Goal: Task Accomplishment & Management: Use online tool/utility

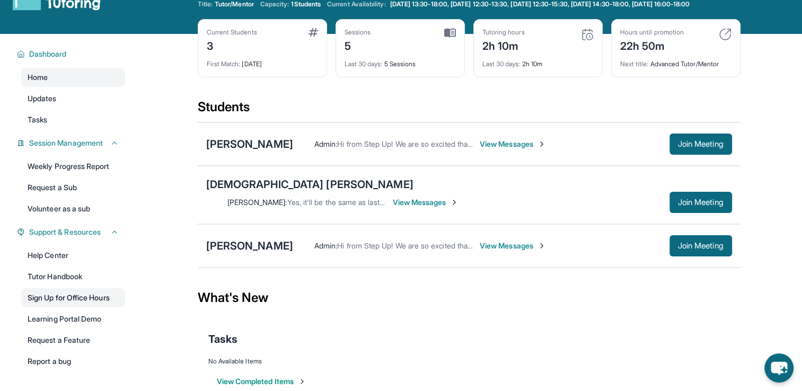
scroll to position [53, 0]
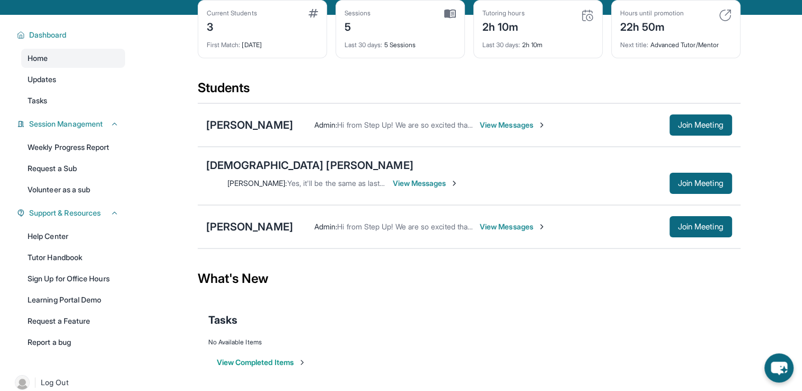
click at [715, 319] on div "Tasks" at bounding box center [469, 320] width 522 height 15
click at [251, 173] on div "[DEMOGRAPHIC_DATA] [PERSON_NAME]" at bounding box center [309, 165] width 207 height 15
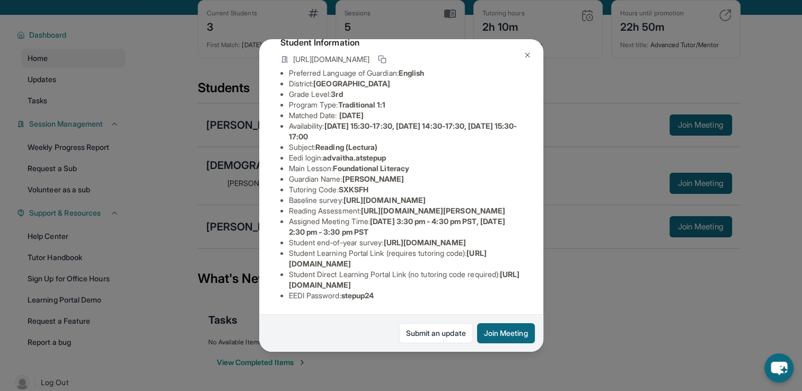
scroll to position [180, 0]
click at [133, 209] on div "Advaith Aditya Guardian: [PERSON_NAME] Student Information [URL][DOMAIN_NAME] P…" at bounding box center [401, 195] width 802 height 391
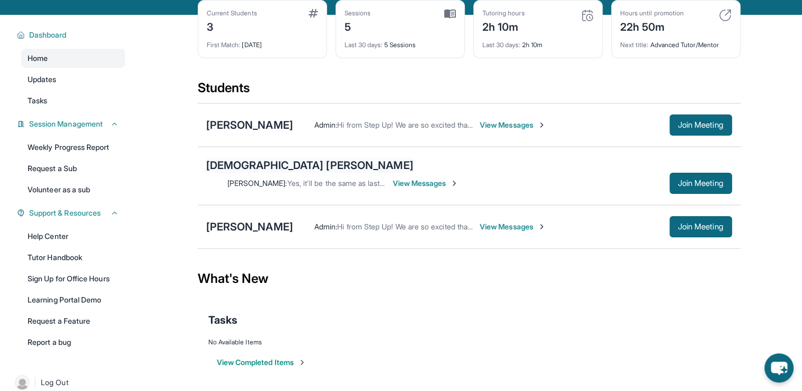
click at [267, 171] on div "[DEMOGRAPHIC_DATA] [PERSON_NAME]" at bounding box center [309, 165] width 207 height 15
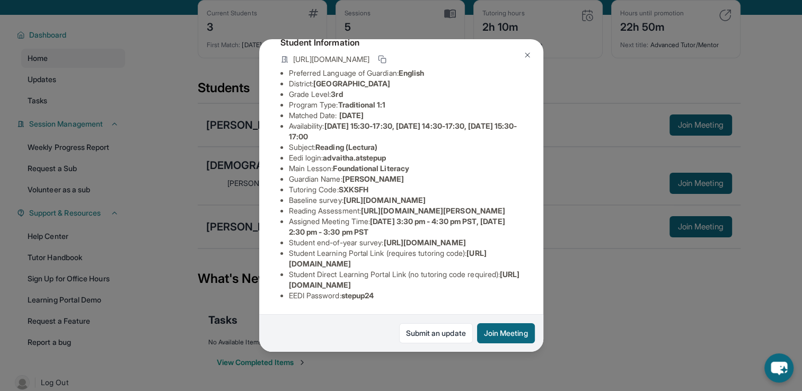
drag, startPoint x: 366, startPoint y: 141, endPoint x: 518, endPoint y: 164, distance: 153.5
click at [518, 164] on div "Advaith Aditya Guardian: [PERSON_NAME] Student Information [URL][DOMAIN_NAME] P…" at bounding box center [401, 195] width 284 height 313
click at [524, 54] on img at bounding box center [527, 55] width 8 height 8
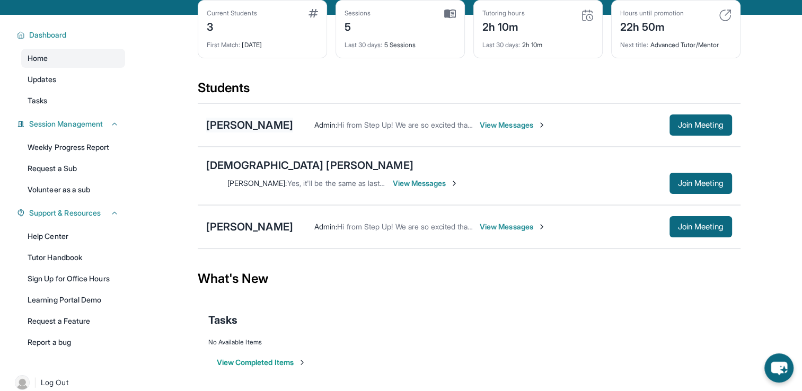
click at [248, 133] on div "[PERSON_NAME]" at bounding box center [249, 125] width 87 height 15
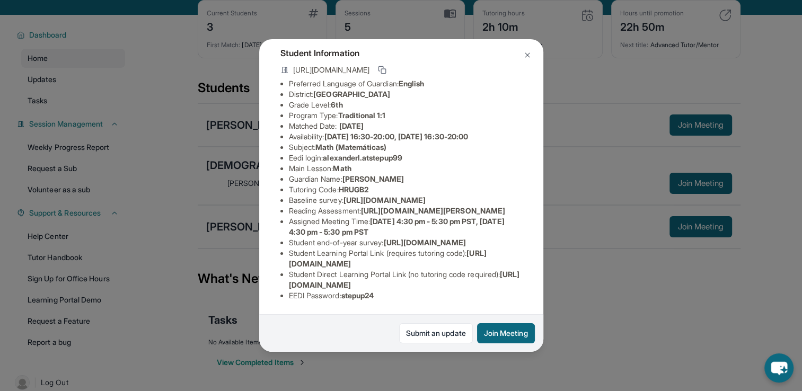
scroll to position [106, 0]
drag, startPoint x: 410, startPoint y: 119, endPoint x: 329, endPoint y: 123, distance: 81.2
click at [329, 153] on span "alexanderl.atstepup99" at bounding box center [362, 157] width 79 height 9
copy span "alexanderl.atstepup99"
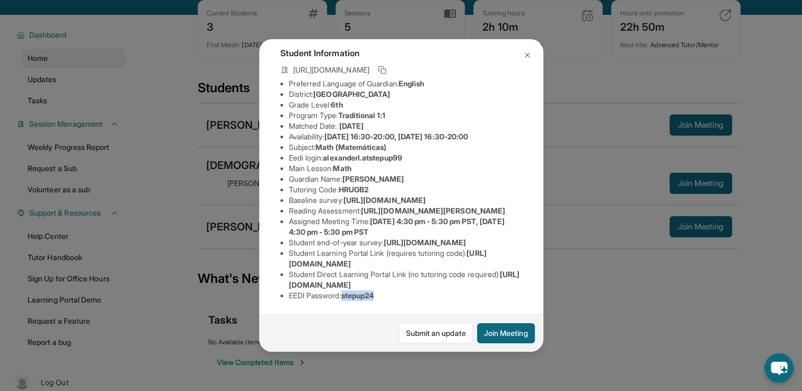
drag, startPoint x: 380, startPoint y: 286, endPoint x: 348, endPoint y: 293, distance: 32.6
click at [348, 293] on li "EEDI Password : stepup24" at bounding box center [405, 296] width 233 height 11
copy span "stepup24"
click at [354, 238] on li "Student end-of-year survey : [URL][DOMAIN_NAME]" at bounding box center [405, 243] width 233 height 11
click at [524, 55] on img at bounding box center [527, 55] width 8 height 8
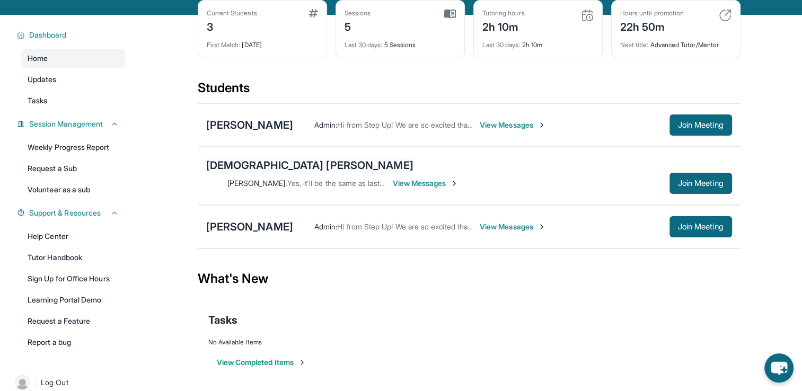
click at [254, 173] on div "[DEMOGRAPHIC_DATA] [PERSON_NAME]" at bounding box center [309, 165] width 207 height 15
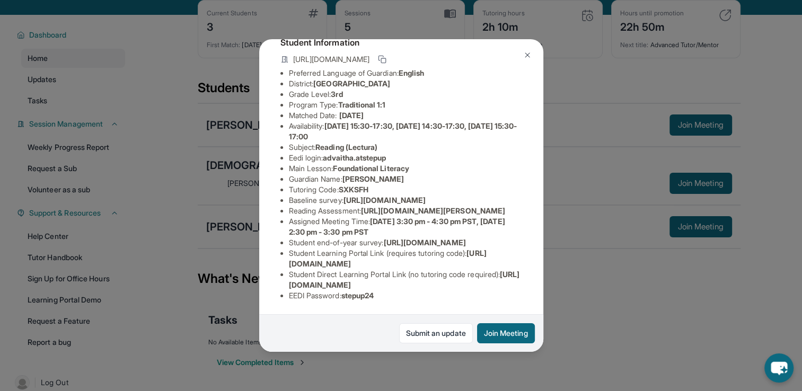
scroll to position [180, 97]
drag, startPoint x: 367, startPoint y: 140, endPoint x: 464, endPoint y: 160, distance: 98.6
click at [464, 160] on div "Advaith Aditya Guardian: [PERSON_NAME] Student Information [URL][DOMAIN_NAME] P…" at bounding box center [401, 195] width 284 height 313
copy span "[URL][DOMAIN_NAME][PERSON_NAME]"
click at [523, 59] on button at bounding box center [527, 55] width 21 height 21
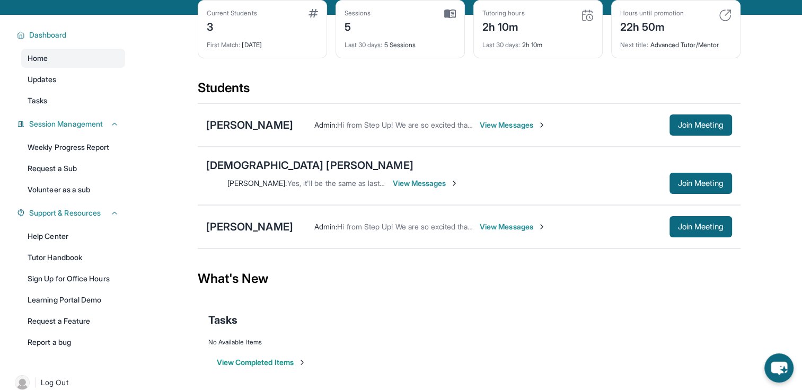
scroll to position [0, 0]
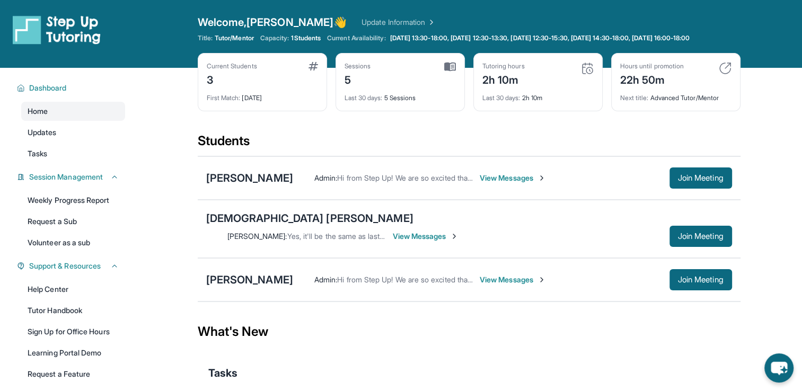
drag, startPoint x: 663, startPoint y: 323, endPoint x: 661, endPoint y: 315, distance: 8.2
click at [663, 323] on div "What's New" at bounding box center [469, 332] width 543 height 47
click at [259, 226] on div "[DEMOGRAPHIC_DATA] [PERSON_NAME]" at bounding box center [309, 218] width 207 height 15
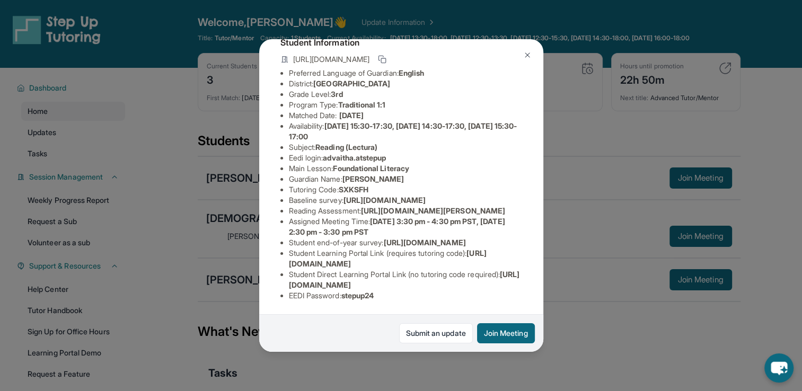
scroll to position [180, 0]
click at [494, 337] on button "Join Meeting" at bounding box center [506, 334] width 58 height 20
